Goal: Consume media (video, audio): Consume media (video, audio)

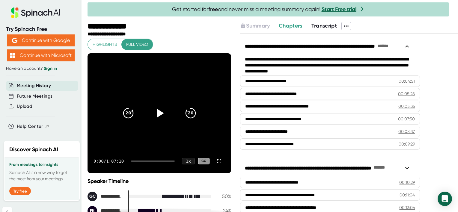
click at [157, 114] on icon at bounding box center [160, 113] width 7 height 9
click at [215, 162] on icon at bounding box center [218, 161] width 7 height 7
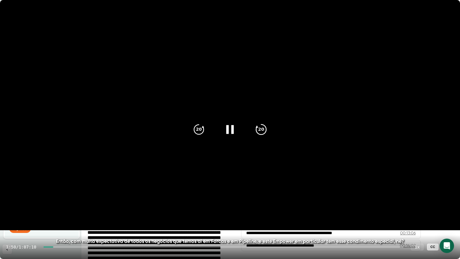
click at [258, 129] on icon "20" at bounding box center [261, 129] width 15 height 15
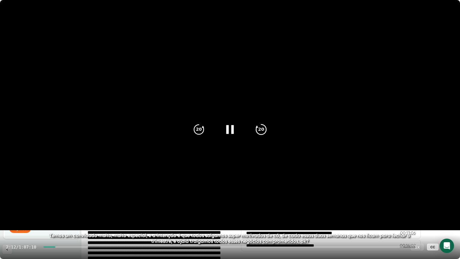
click at [258, 129] on icon "20" at bounding box center [261, 129] width 15 height 15
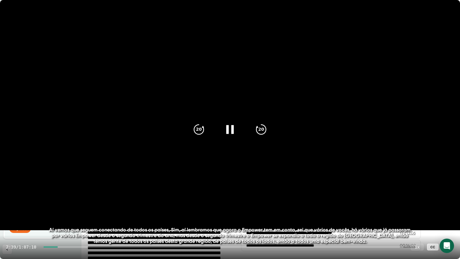
click at [62, 212] on div at bounding box center [223, 246] width 360 height 1
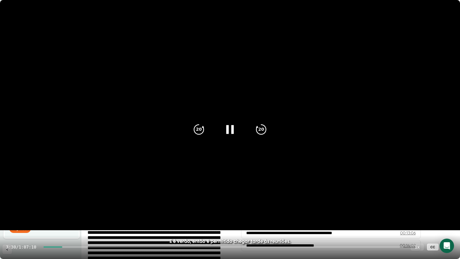
click at [450, 212] on icon at bounding box center [448, 246] width 7 height 7
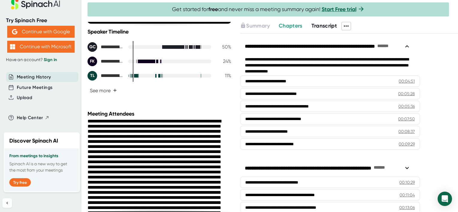
scroll to position [150, 0]
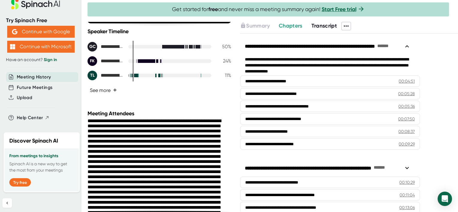
click at [110, 90] on button "See more +" at bounding box center [104, 90] width 32 height 10
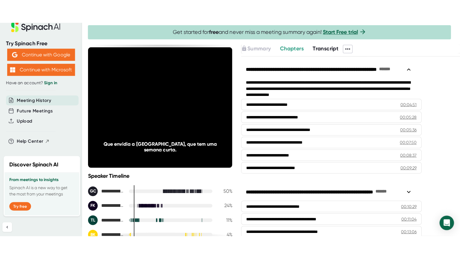
scroll to position [0, 0]
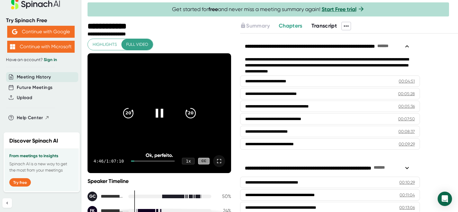
click at [215, 161] on icon at bounding box center [218, 161] width 7 height 7
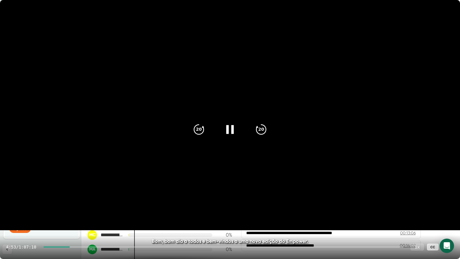
click at [417, 212] on div "1 x" at bounding box center [417, 246] width 13 height 7
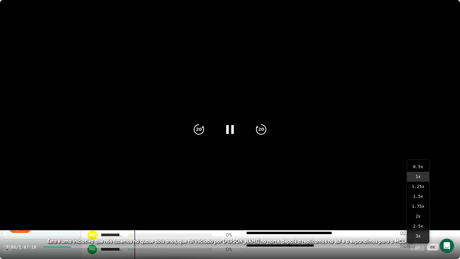
click at [419, 212] on div "1 x" at bounding box center [417, 246] width 13 height 7
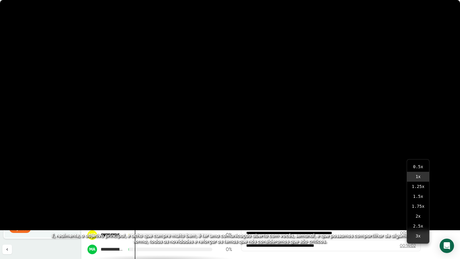
drag, startPoint x: 419, startPoint y: 248, endPoint x: 291, endPoint y: 52, distance: 234.0
click at [291, 52] on video at bounding box center [230, 115] width 460 height 230
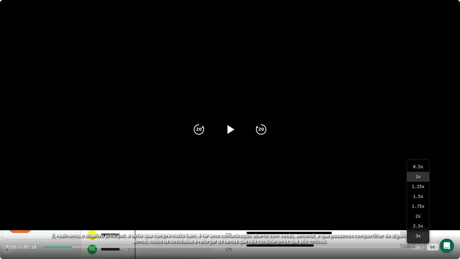
click at [291, 52] on video at bounding box center [230, 115] width 460 height 230
click at [417, 212] on div "1 x" at bounding box center [417, 246] width 13 height 7
click at [449, 212] on icon at bounding box center [448, 247] width 4 height 4
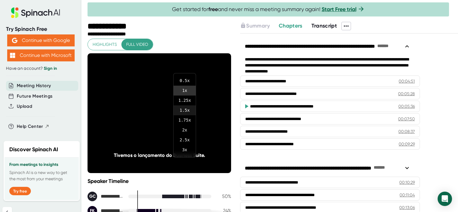
click at [185, 111] on li "1.5 x" at bounding box center [185, 110] width 22 height 10
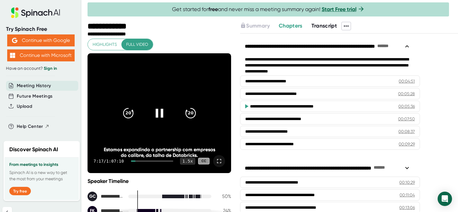
click at [182, 160] on div "1.5 x" at bounding box center [187, 161] width 15 height 7
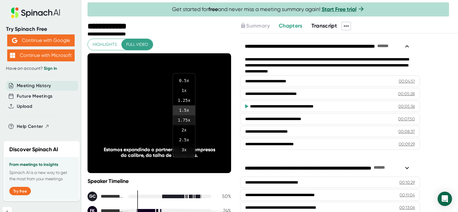
click at [180, 119] on li "1.75 x" at bounding box center [184, 120] width 22 height 10
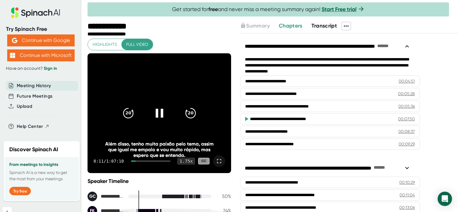
click at [184, 160] on div "1.75 x" at bounding box center [186, 161] width 18 height 7
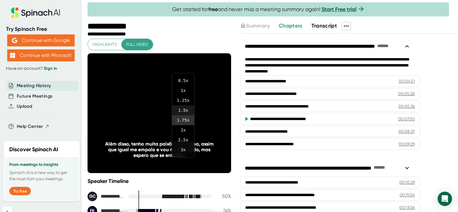
click at [183, 110] on li "1.5 x" at bounding box center [183, 110] width 22 height 10
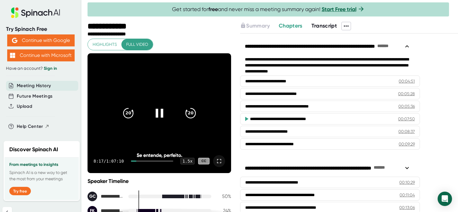
click at [216, 161] on icon at bounding box center [218, 161] width 7 height 7
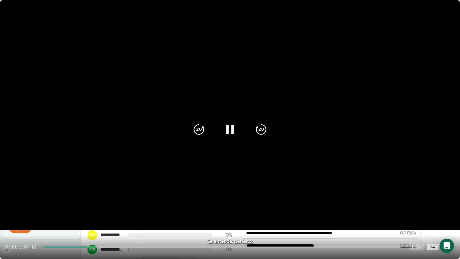
click at [417, 212] on div "1.5 x" at bounding box center [416, 246] width 15 height 7
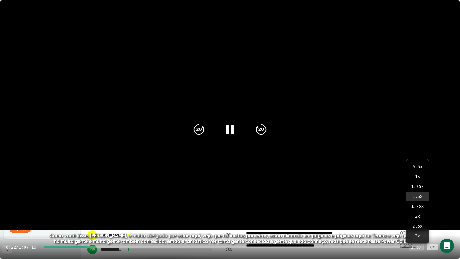
click at [416, 212] on div "1.5 x" at bounding box center [416, 246] width 15 height 7
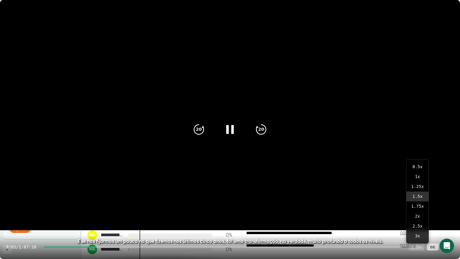
click at [419, 212] on div "1.5 x" at bounding box center [416, 246] width 15 height 7
click at [446, 212] on icon at bounding box center [448, 246] width 7 height 7
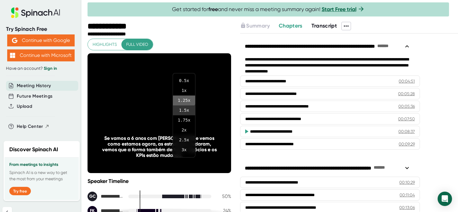
click at [182, 99] on li "1.25 x" at bounding box center [184, 101] width 22 height 10
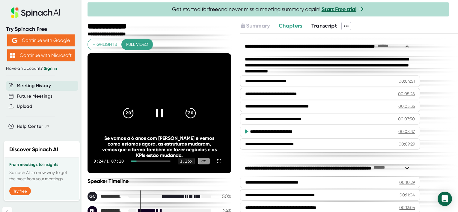
click at [183, 161] on div "1.25 x" at bounding box center [186, 161] width 17 height 7
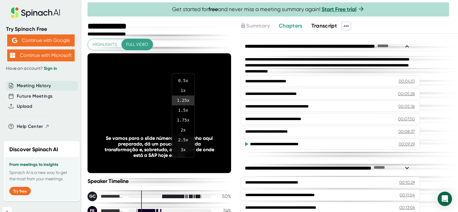
click at [217, 165] on div at bounding box center [229, 106] width 458 height 212
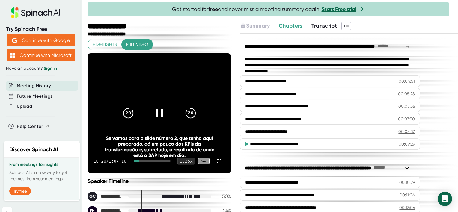
click at [182, 161] on div "1.25 x" at bounding box center [186, 161] width 18 height 7
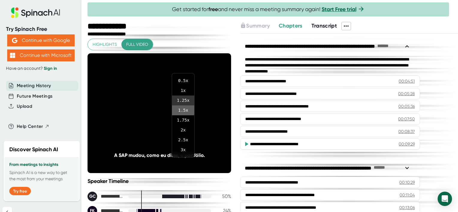
click at [182, 108] on li "1.5 x" at bounding box center [183, 110] width 22 height 10
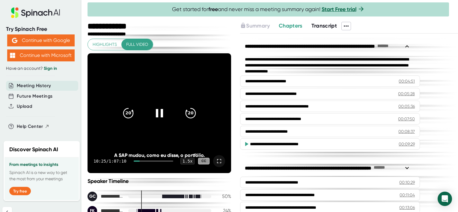
click at [215, 161] on icon at bounding box center [218, 161] width 7 height 7
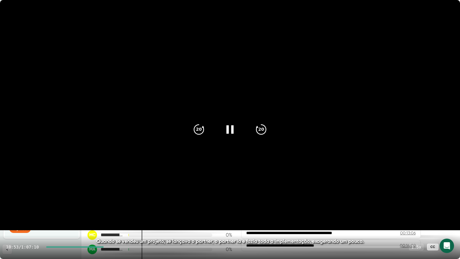
click at [27, 212] on video at bounding box center [230, 115] width 460 height 230
click at [22, 212] on div "10:54 / 1:07:10 1.5 x CC" at bounding box center [230, 247] width 460 height 24
click at [76, 192] on video at bounding box center [230, 115] width 460 height 230
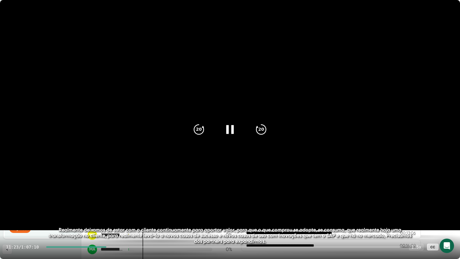
click at [229, 132] on icon at bounding box center [230, 129] width 15 height 15
